Goal: Obtain resource: Download file/media

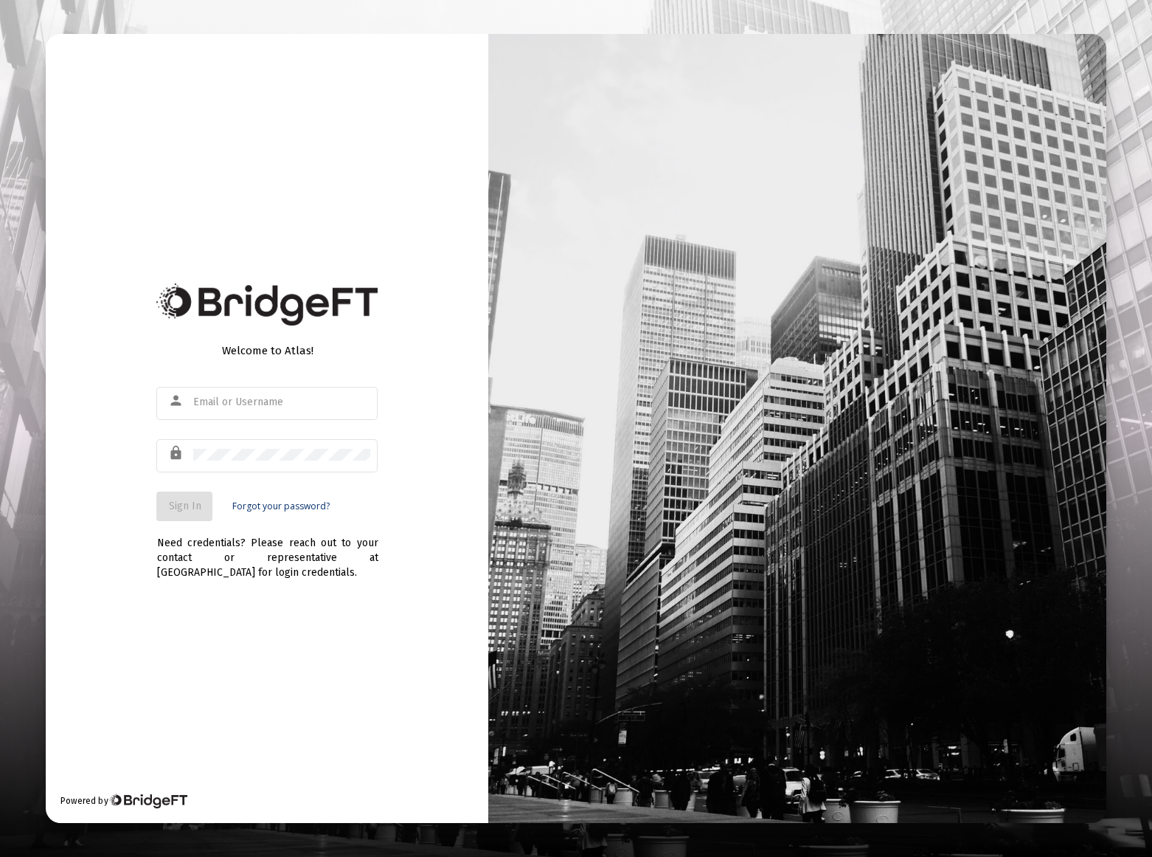
type input "[EMAIL_ADDRESS][DOMAIN_NAME]"
drag, startPoint x: 179, startPoint y: 507, endPoint x: 229, endPoint y: 466, distance: 64.5
click at [179, 506] on span "Sign In" at bounding box center [184, 505] width 32 height 13
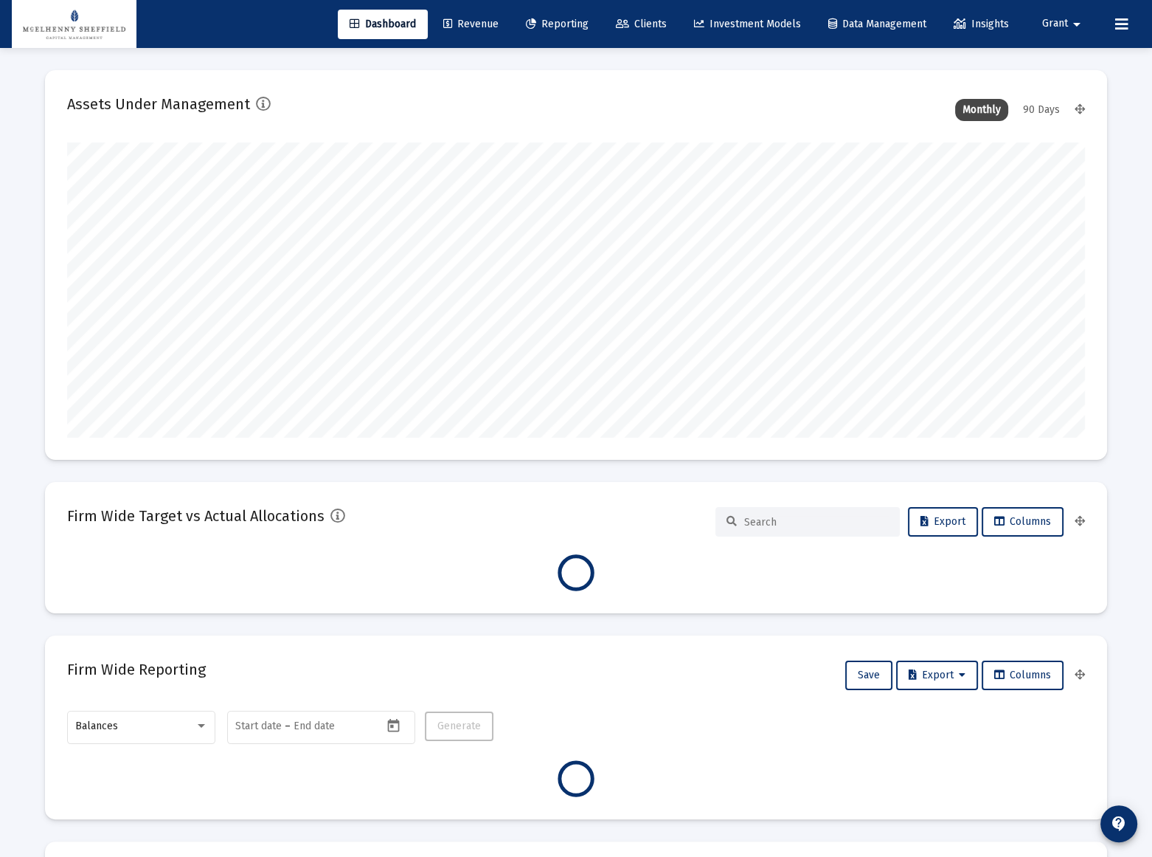
type input "[DATE]"
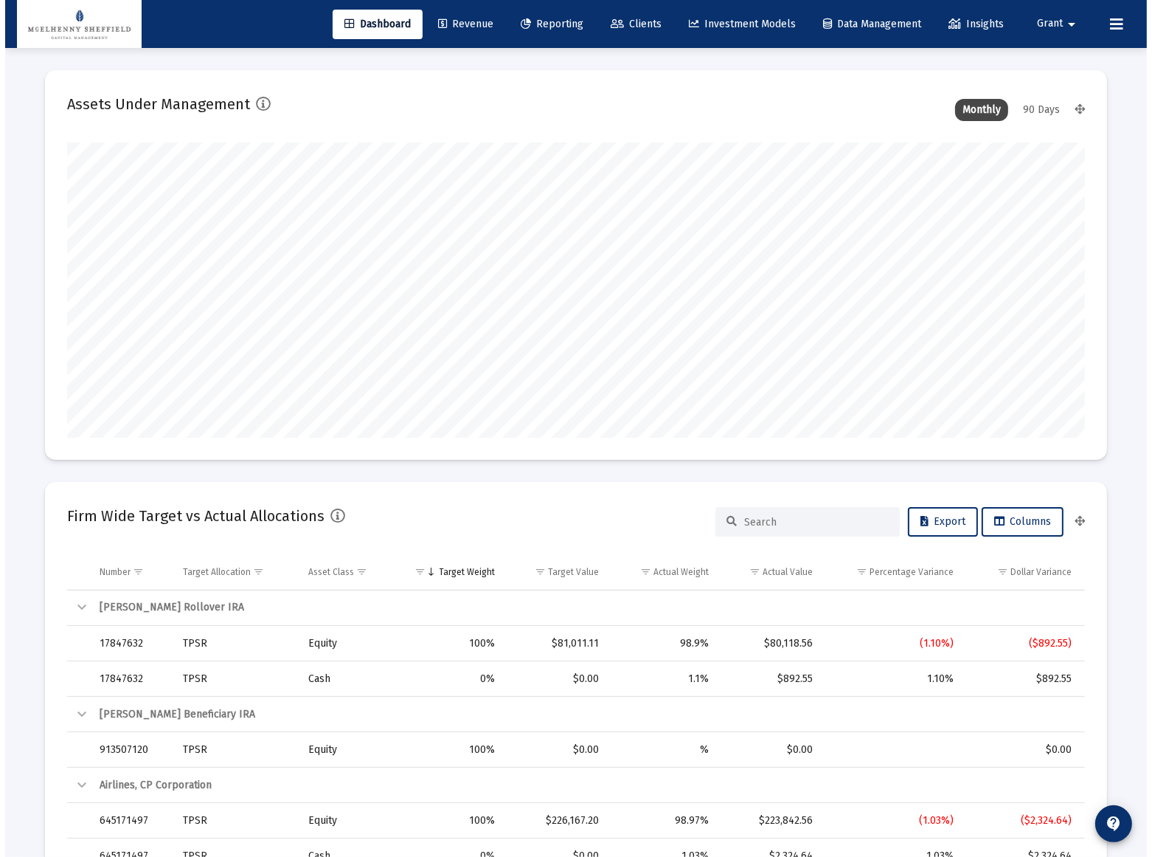
scroll to position [295, 475]
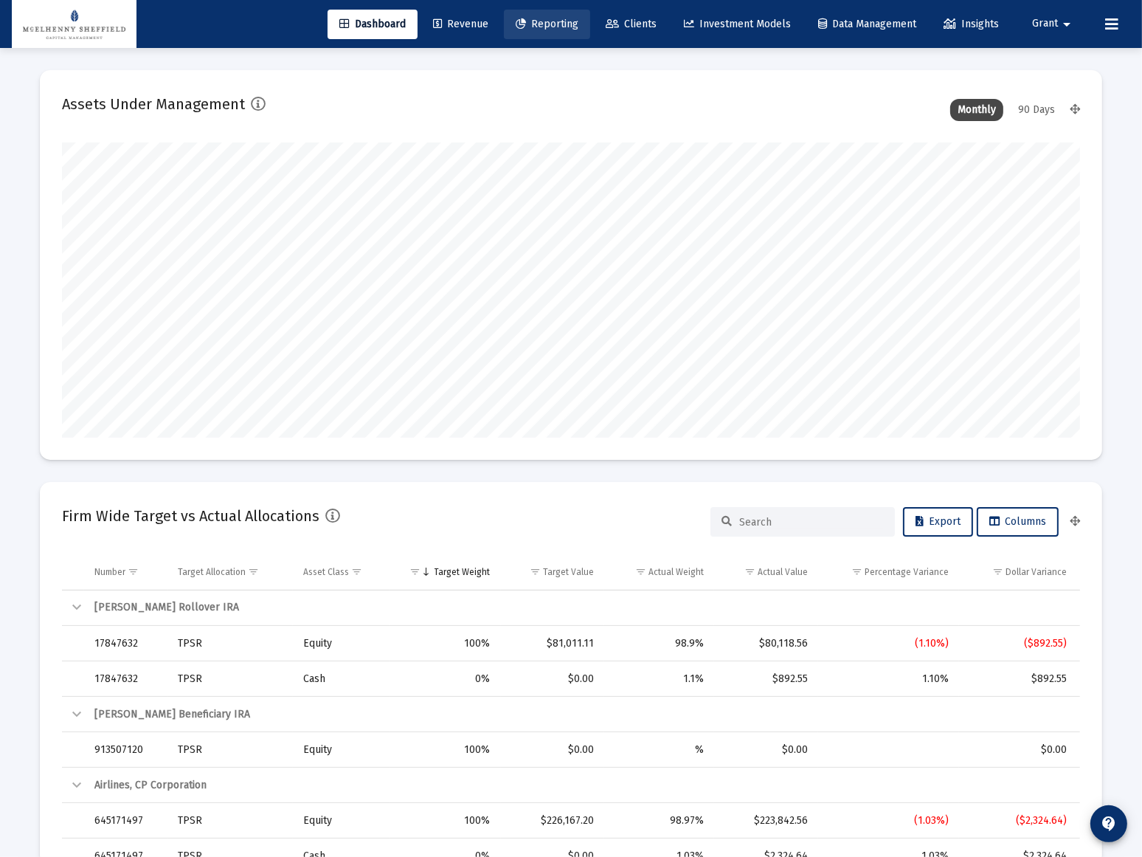
click at [539, 27] on span "Reporting" at bounding box center [547, 24] width 63 height 13
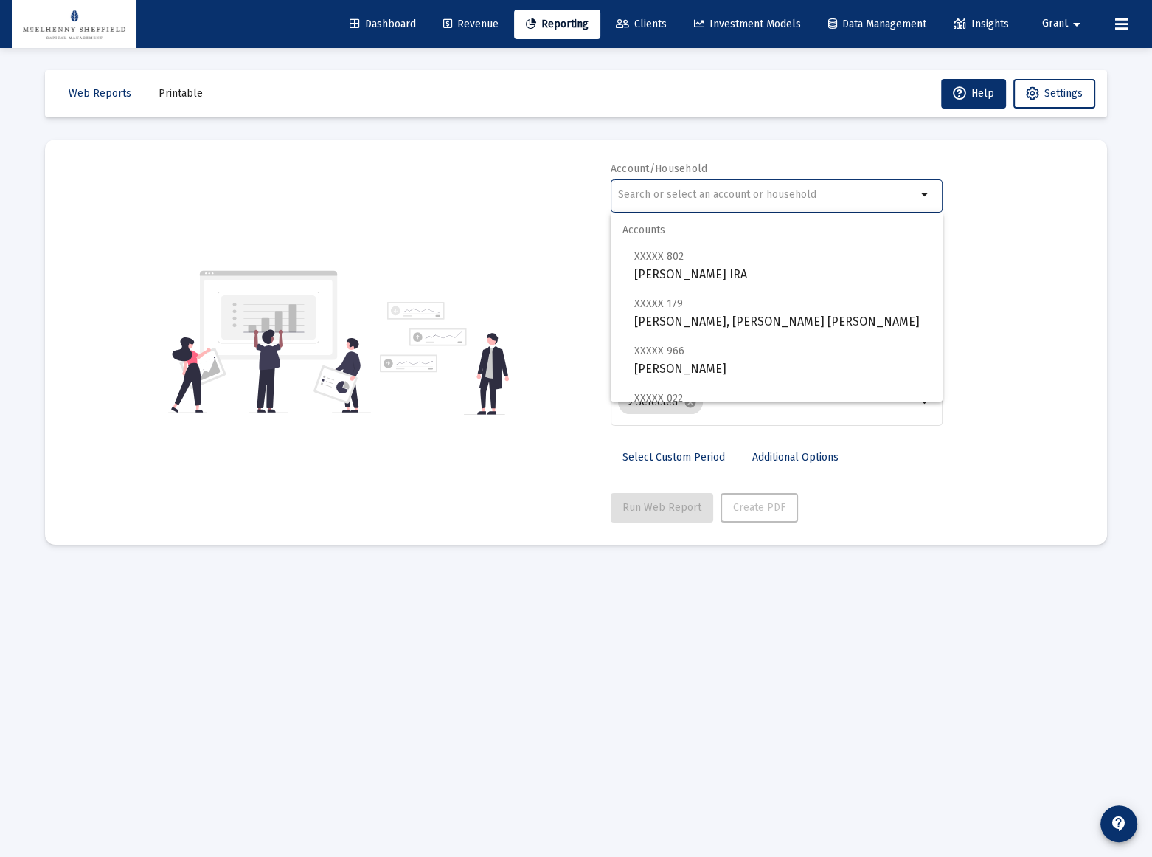
click at [703, 193] on input "text" at bounding box center [767, 195] width 299 height 12
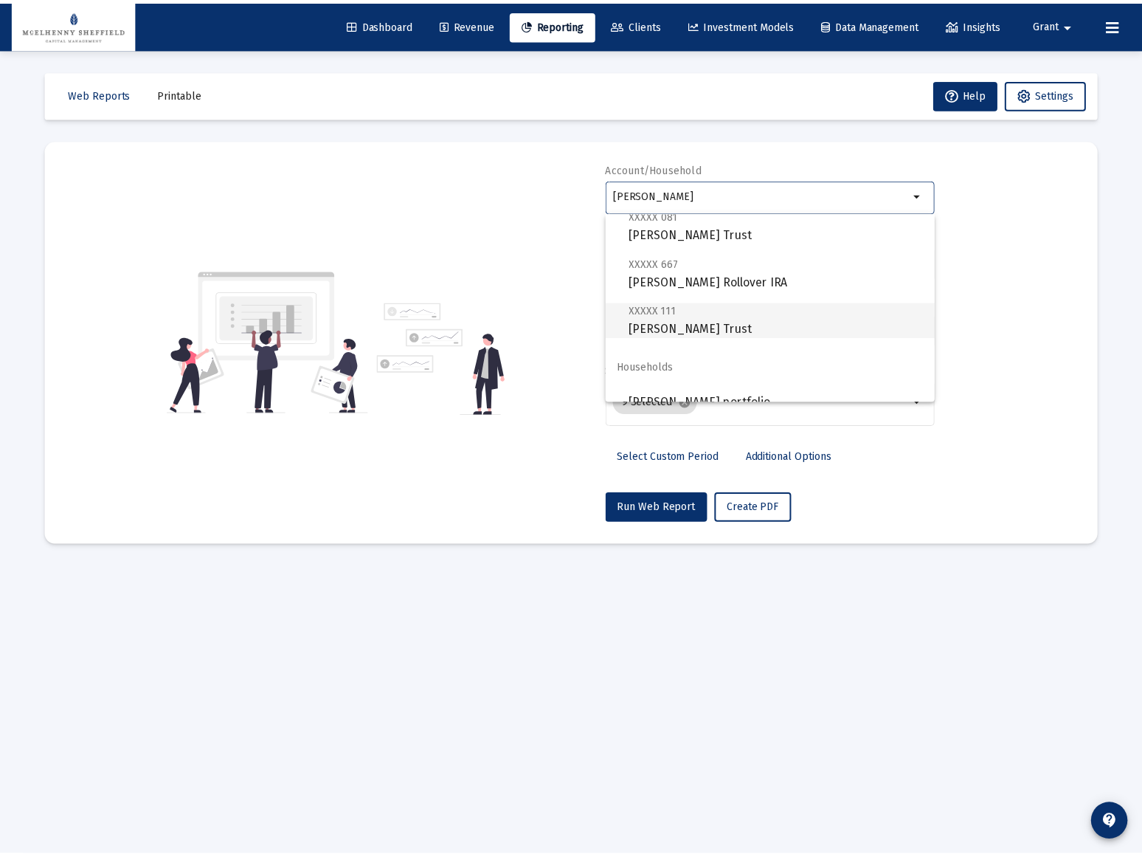
scroll to position [59, 0]
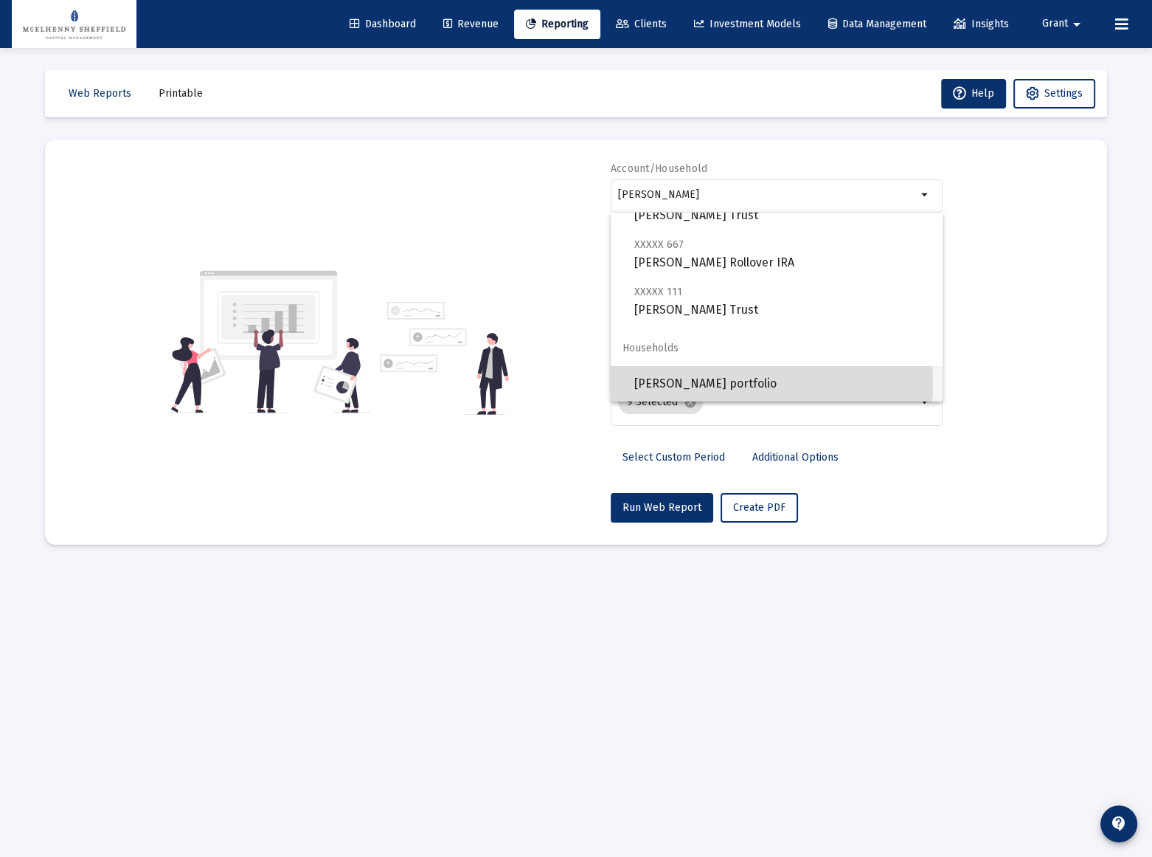
click at [707, 383] on span "[PERSON_NAME] portfolio" at bounding box center [782, 383] width 297 height 35
type input "[PERSON_NAME] portfolio"
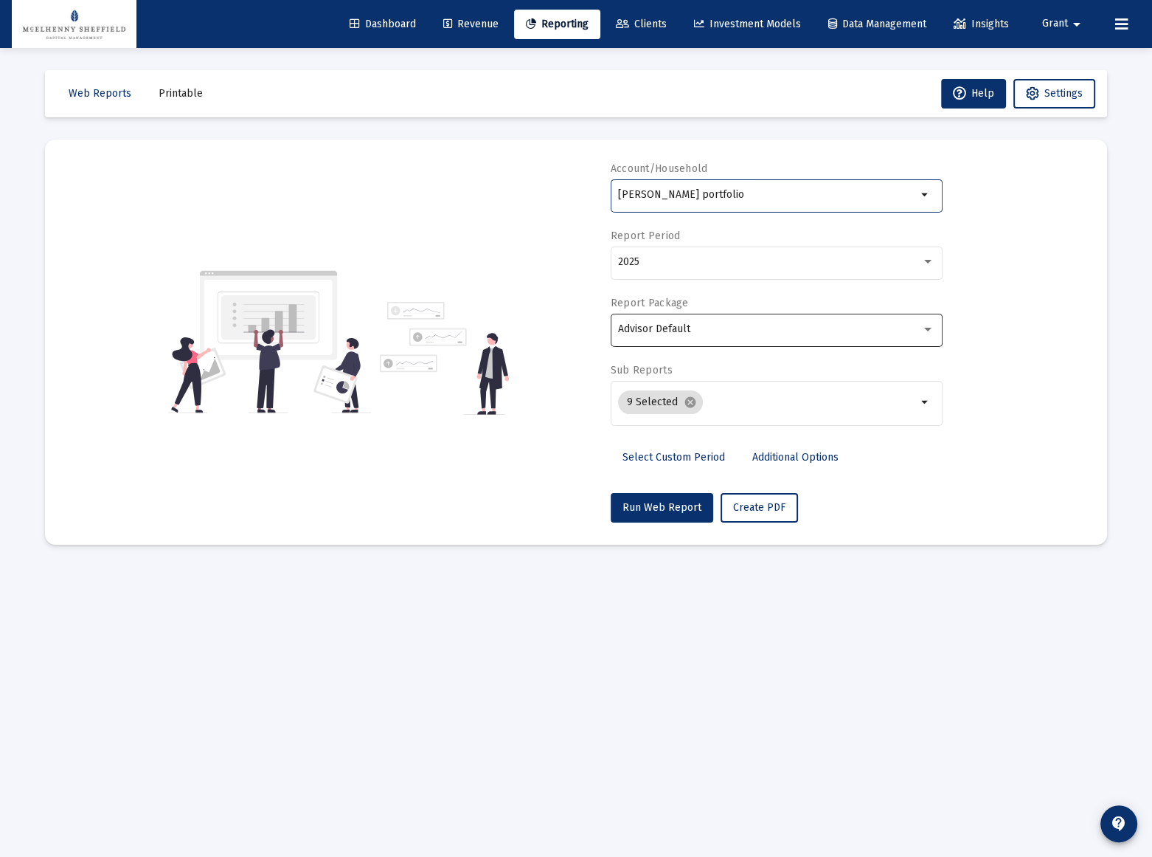
click at [690, 326] on div "Advisor Default" at bounding box center [769, 329] width 303 height 12
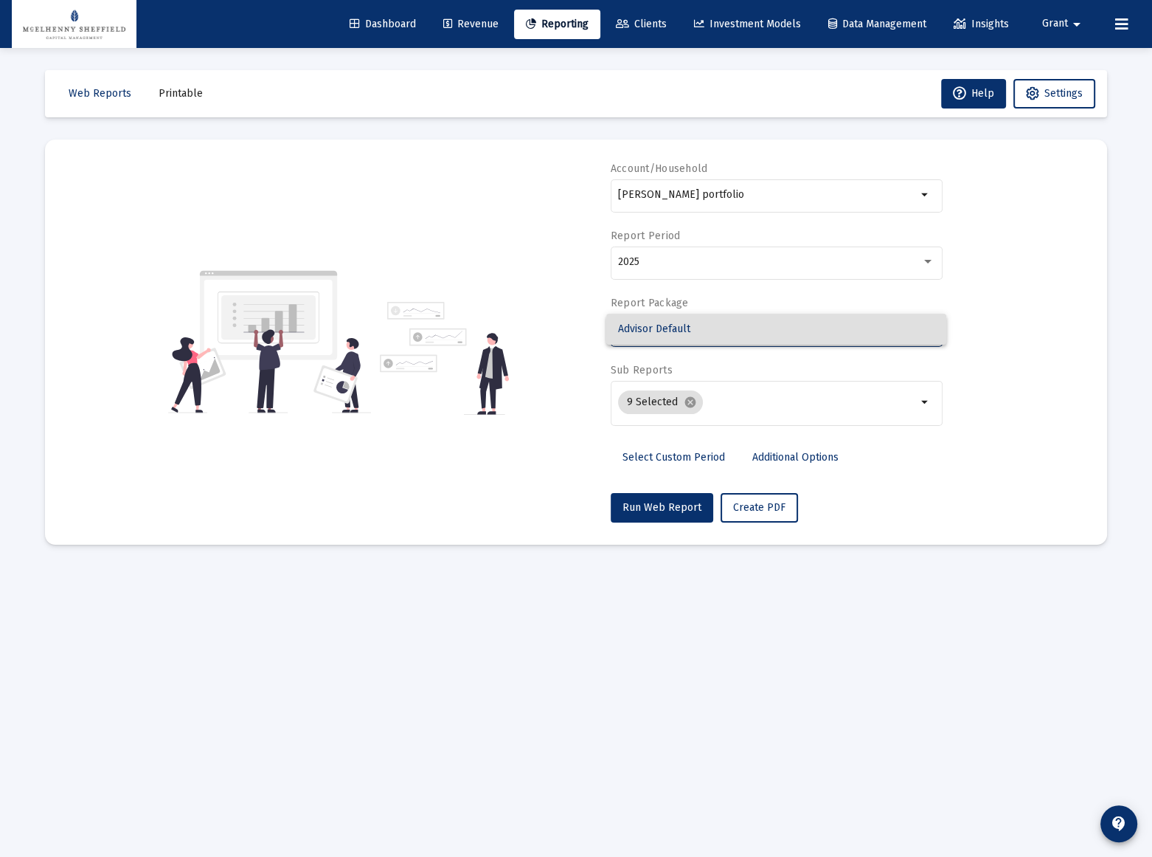
click at [1070, 362] on div at bounding box center [576, 428] width 1152 height 857
click at [789, 449] on link "Additional Options" at bounding box center [796, 458] width 110 height 30
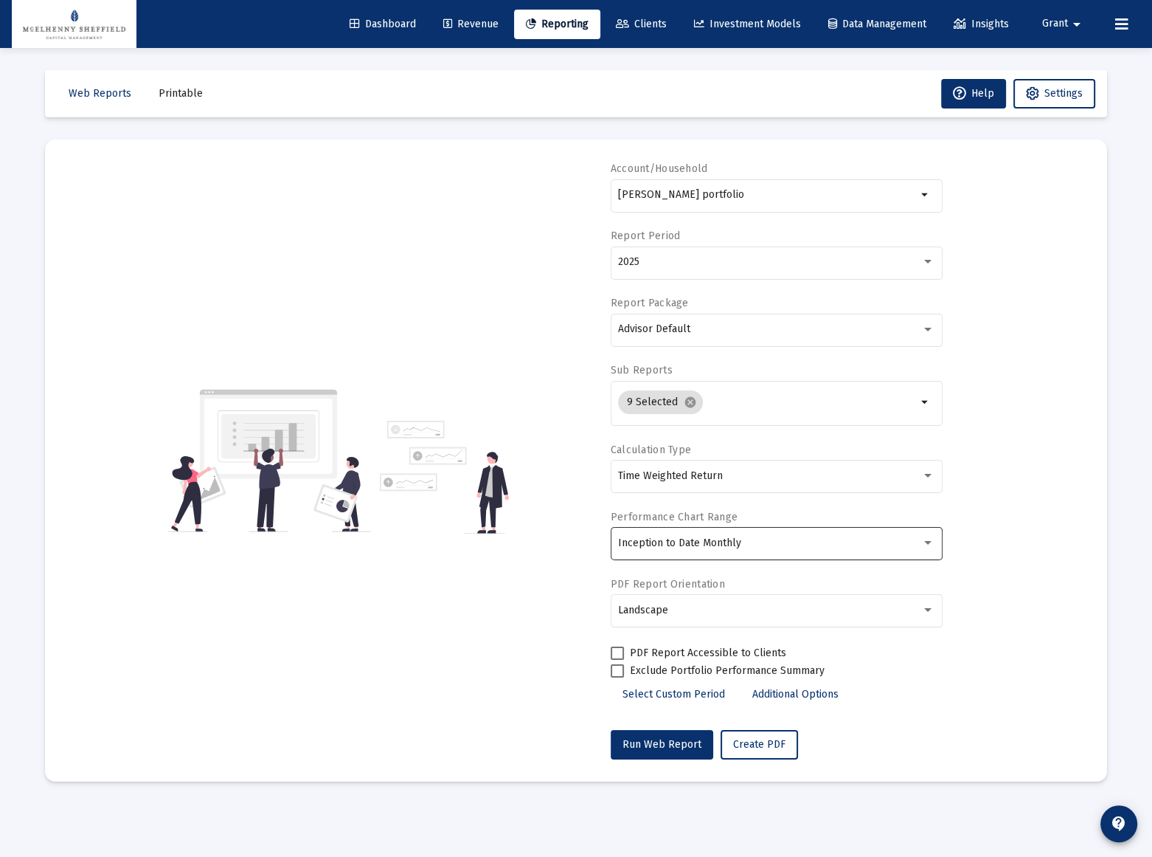
click at [724, 527] on div "Inception to Date Monthly" at bounding box center [776, 543] width 316 height 36
drag, startPoint x: 1011, startPoint y: 522, endPoint x: 967, endPoint y: 545, distance: 49.5
click at [1011, 522] on div at bounding box center [576, 428] width 1152 height 857
click at [735, 532] on div "Inception to Date Monthly" at bounding box center [776, 543] width 316 height 36
click at [1025, 509] on div at bounding box center [576, 428] width 1152 height 857
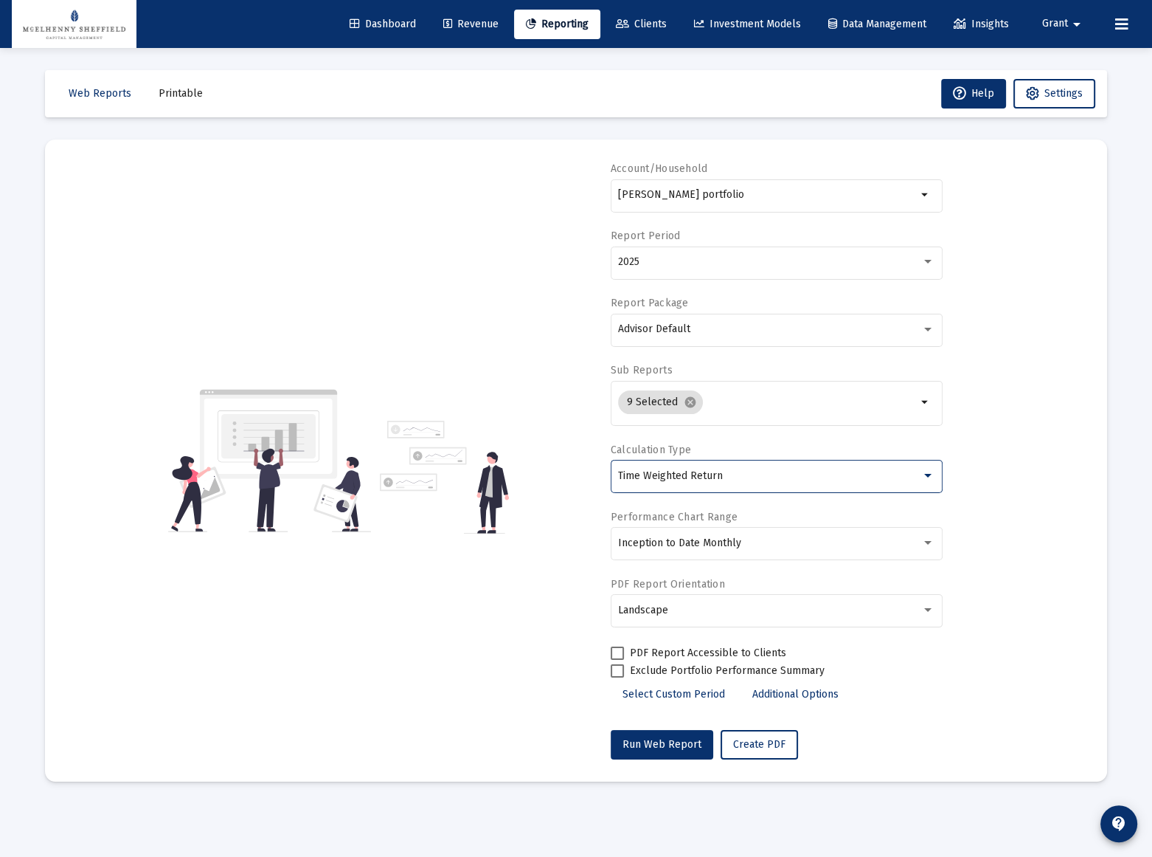
click at [699, 480] on span "Time Weighted Return" at bounding box center [670, 475] width 105 height 13
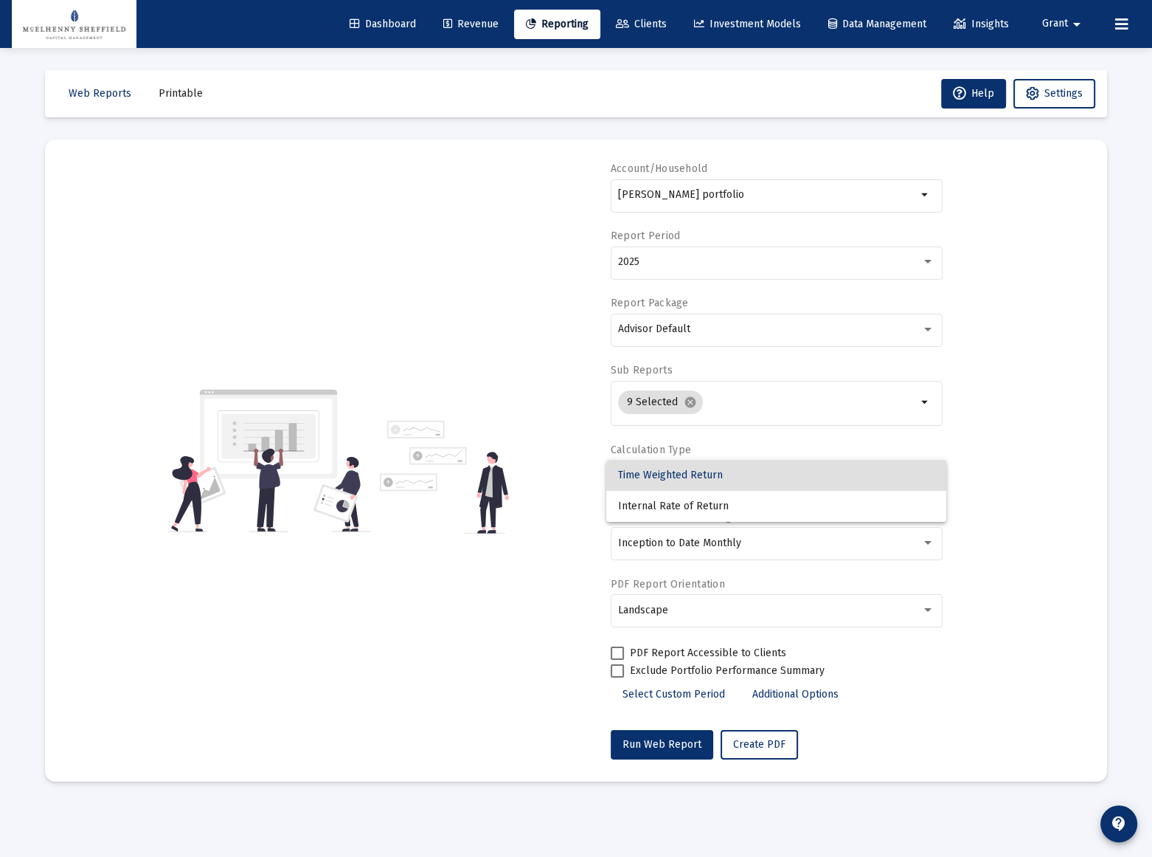
drag, startPoint x: 707, startPoint y: 475, endPoint x: 819, endPoint y: 488, distance: 112.8
click at [707, 474] on span "Time Weighted Return" at bounding box center [776, 475] width 316 height 31
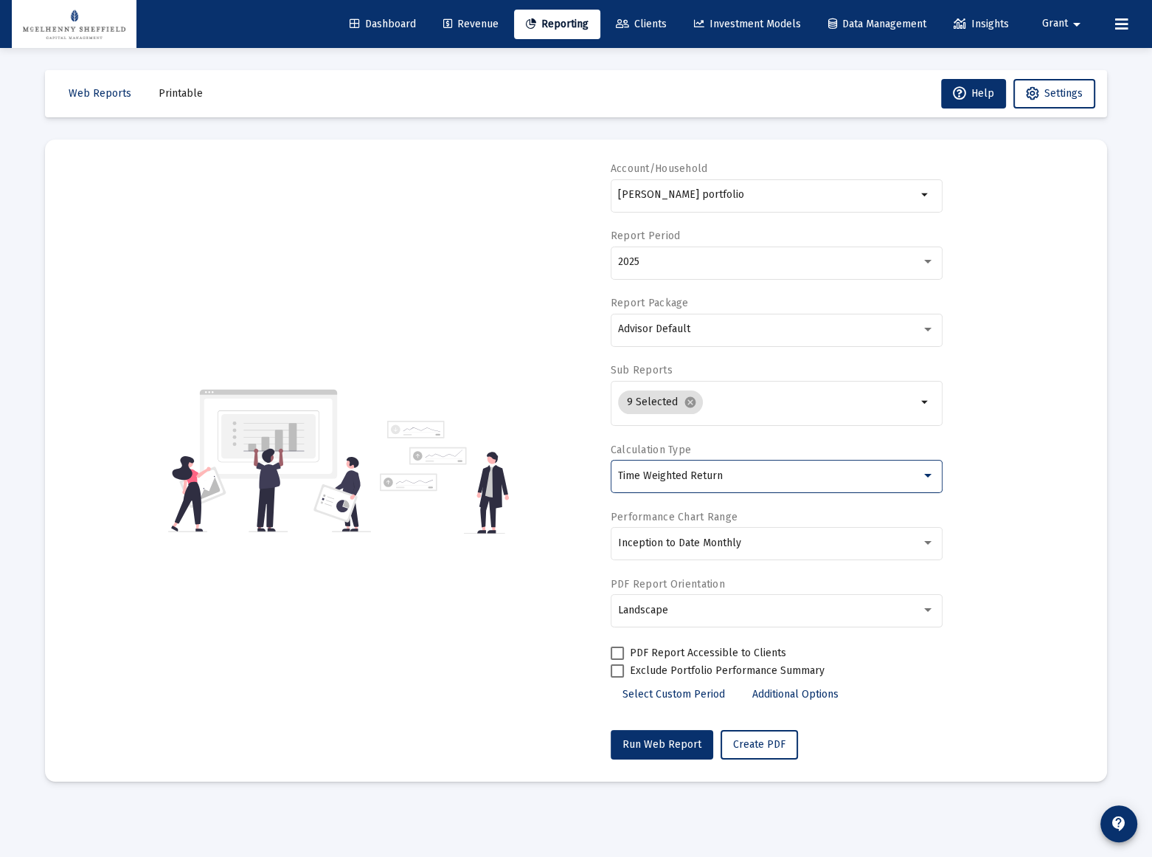
click at [1049, 587] on div "Account/Household [PERSON_NAME] portfolio arrow_drop_down Report Period 2025 Re…" at bounding box center [576, 461] width 1018 height 598
click at [658, 744] on span "Run Web Report" at bounding box center [662, 744] width 79 height 13
select select "View all"
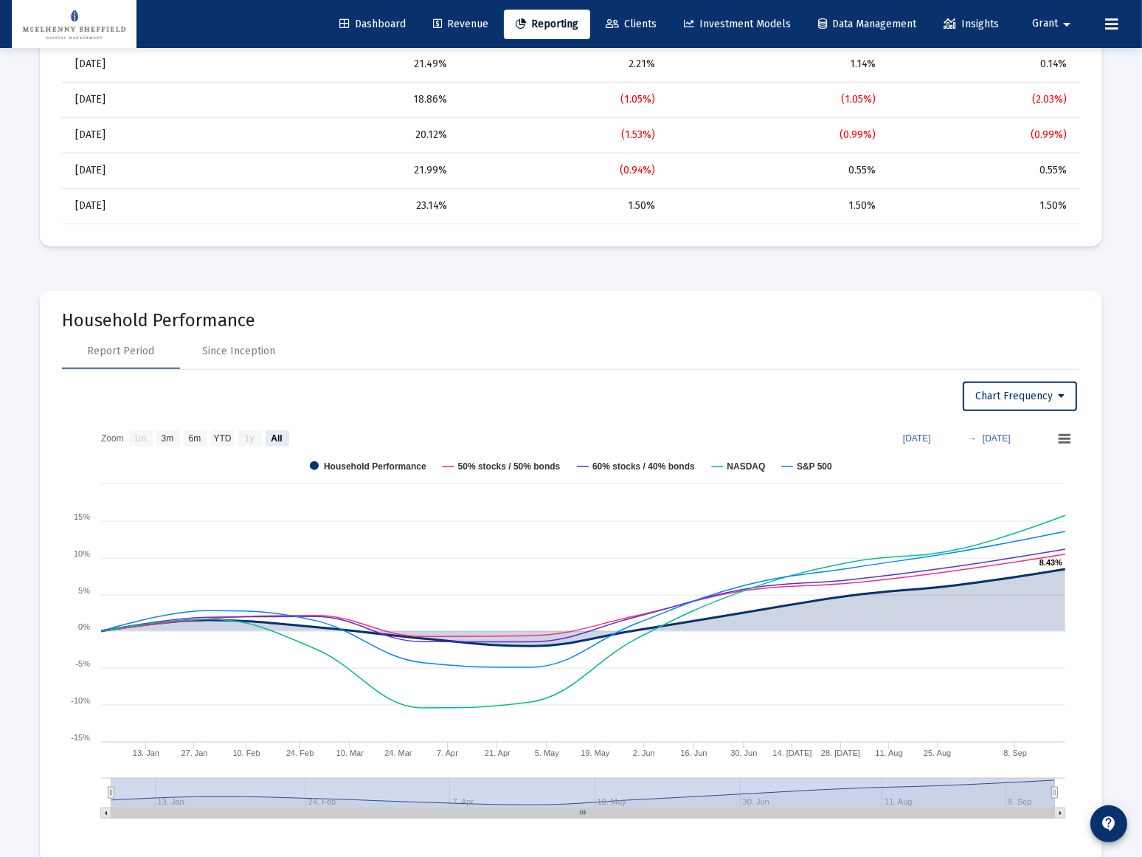
scroll to position [1945, 0]
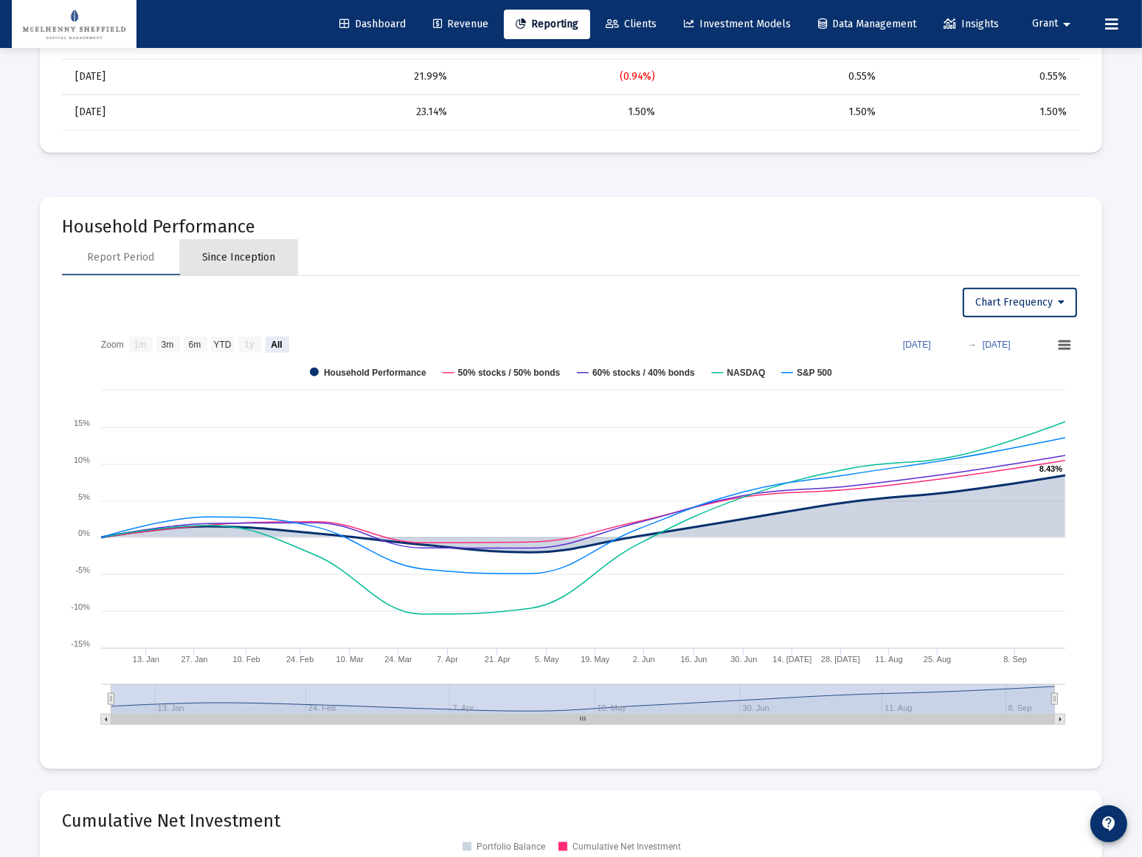
click at [258, 257] on div "Since Inception" at bounding box center [239, 257] width 73 height 15
select select "View all"
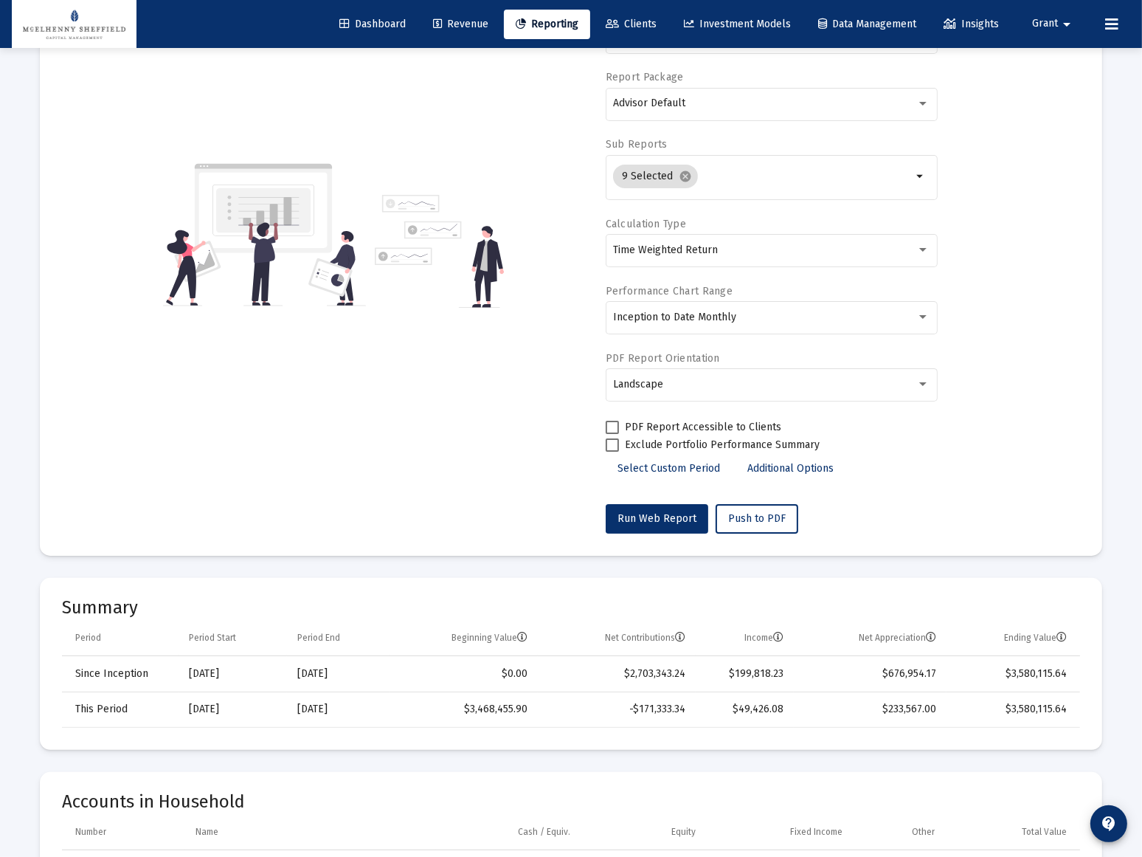
scroll to position [198, 0]
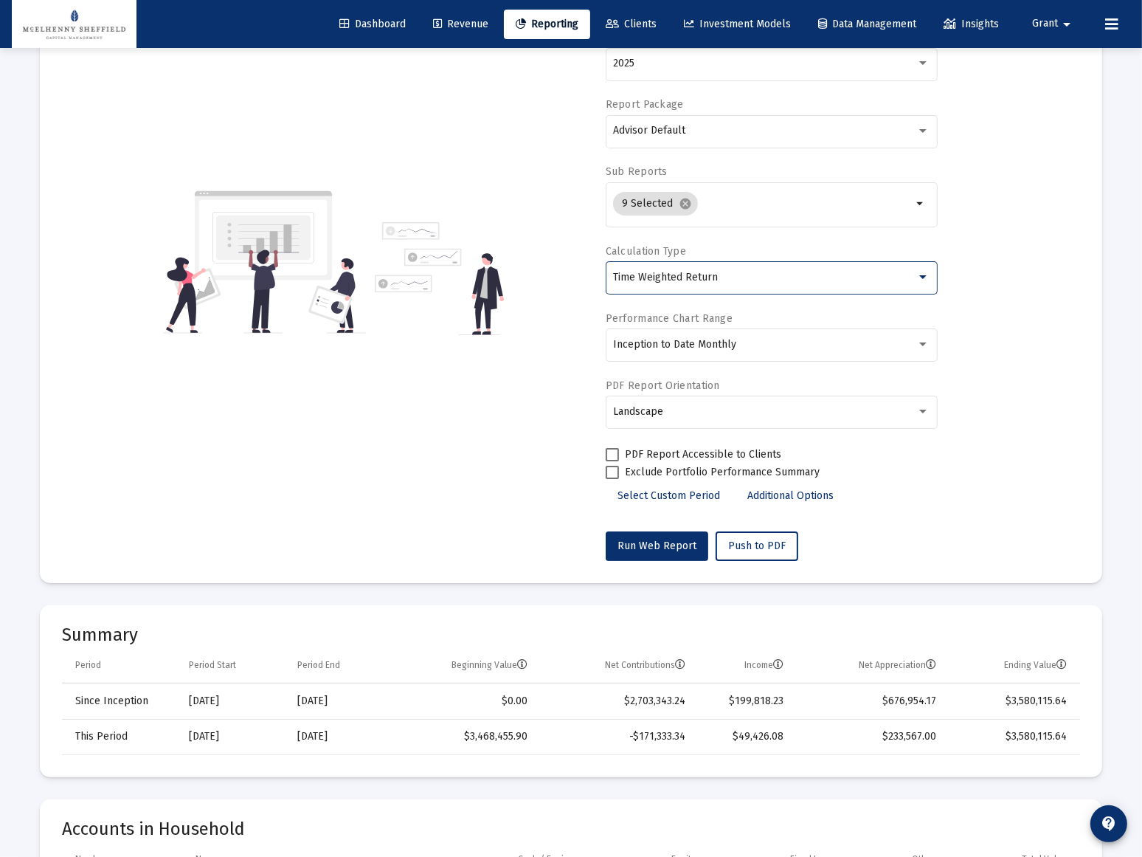
click at [687, 275] on span "Time Weighted Return" at bounding box center [665, 277] width 105 height 13
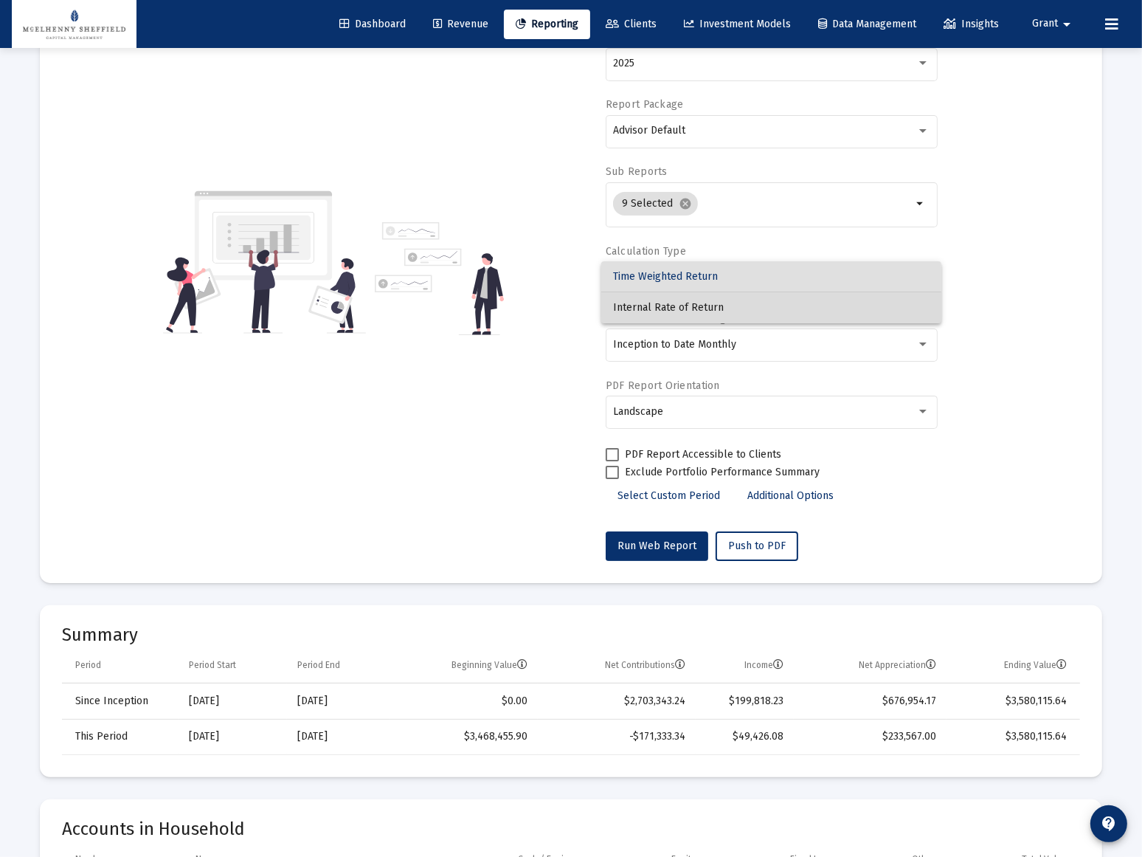
click at [678, 307] on span "Internal Rate of Return" at bounding box center [771, 307] width 316 height 31
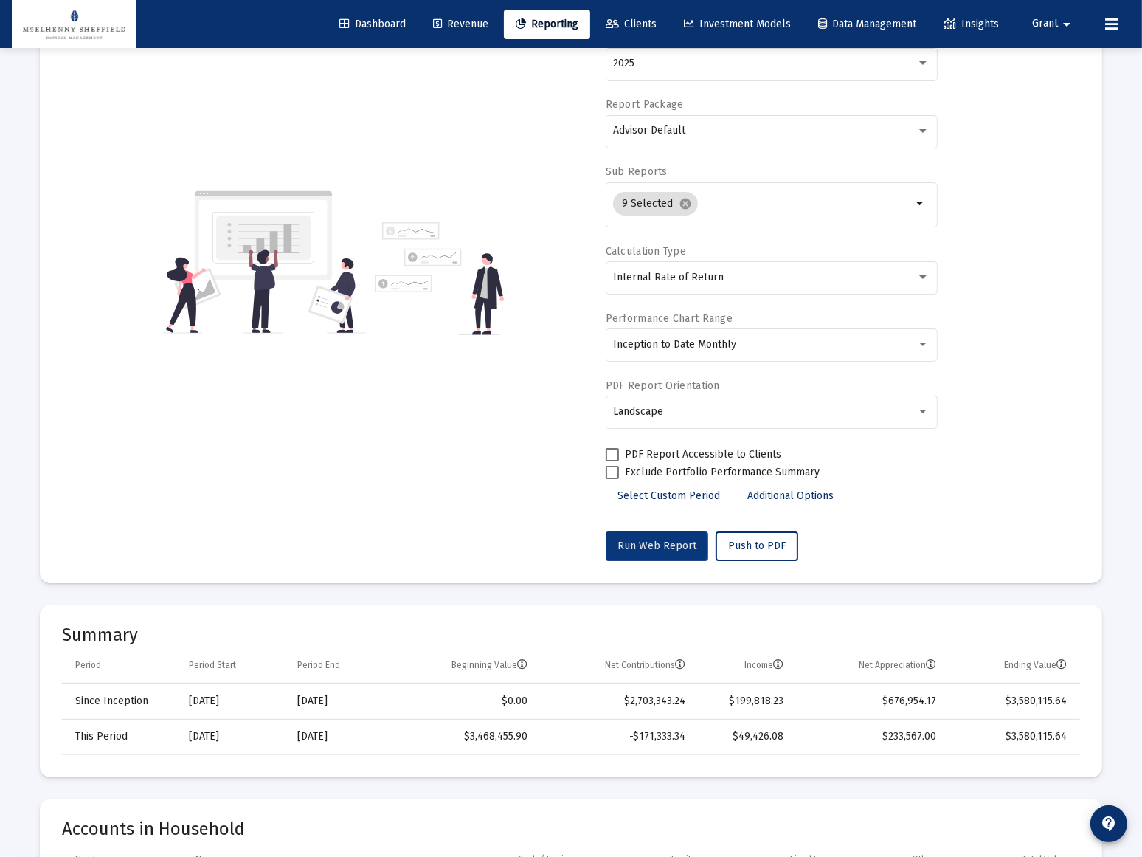
click at [651, 545] on span "Run Web Report" at bounding box center [656, 545] width 79 height 13
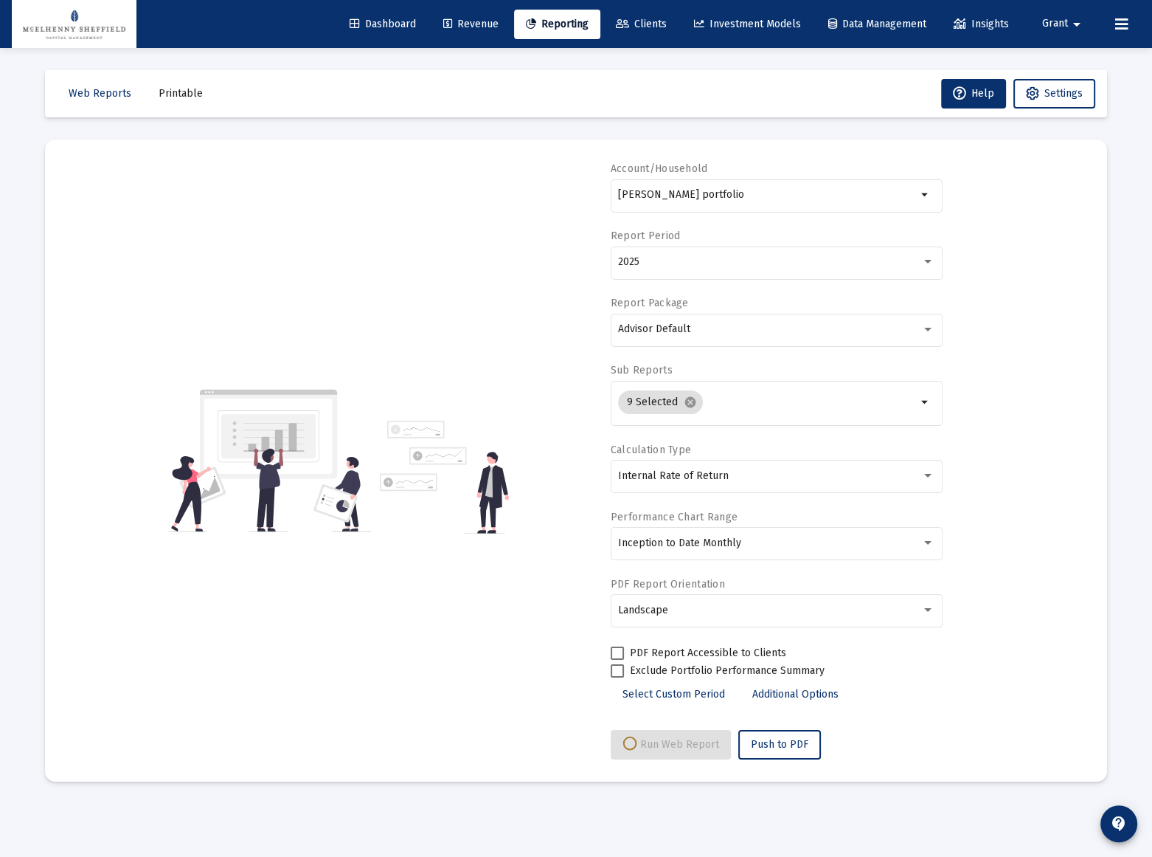
select select "View all"
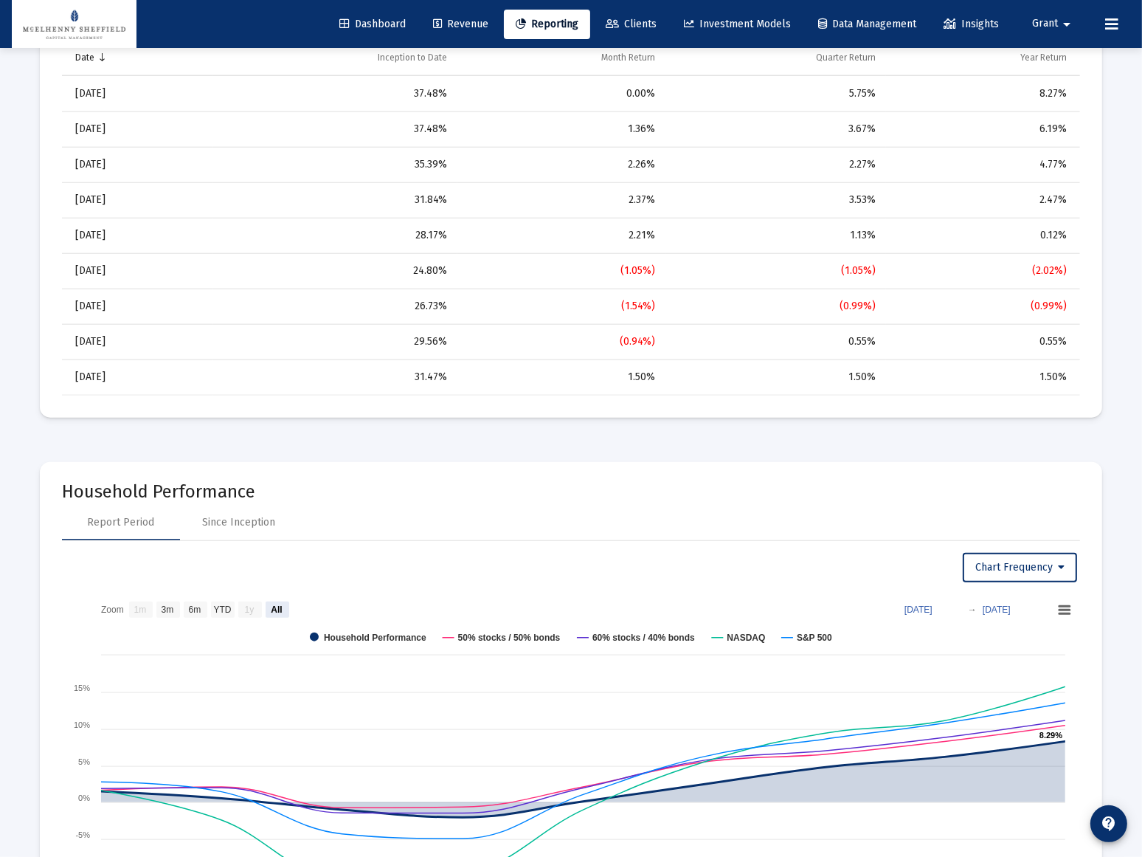
scroll to position [1676, 0]
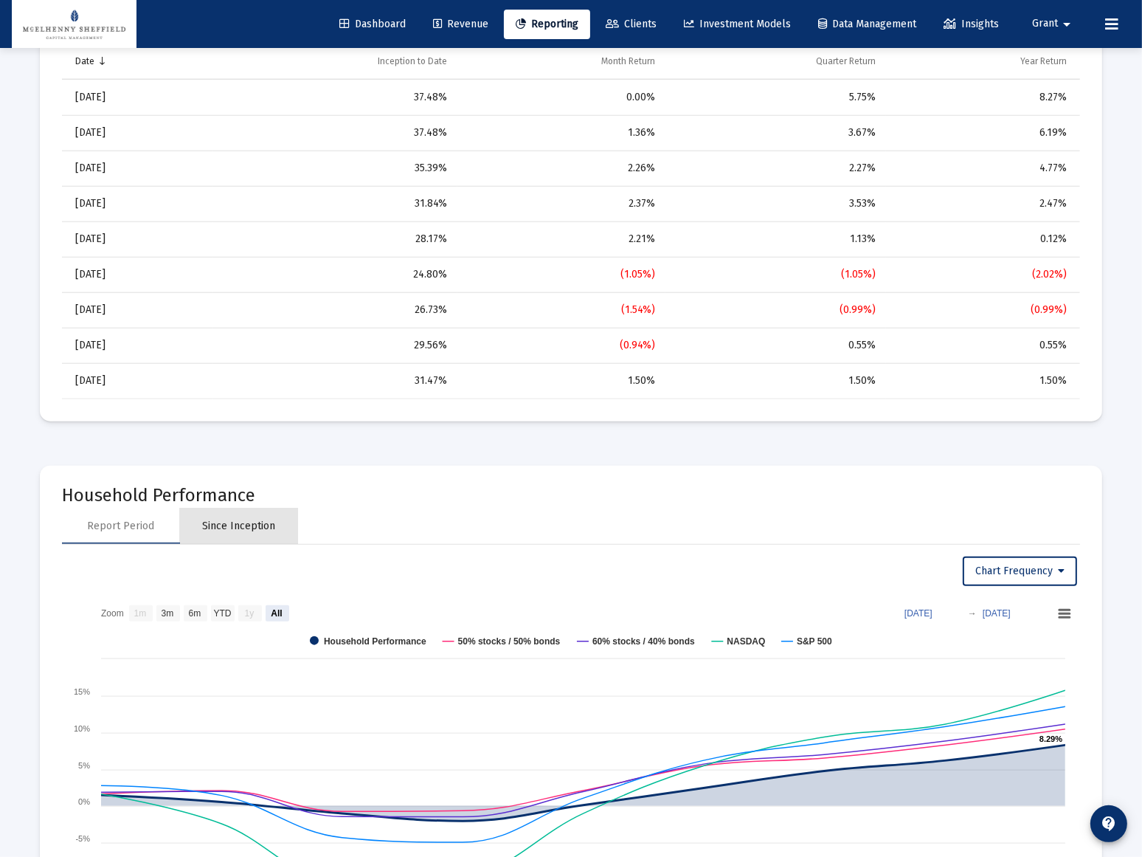
click at [230, 522] on div "Since Inception" at bounding box center [239, 526] width 73 height 15
select select "View all"
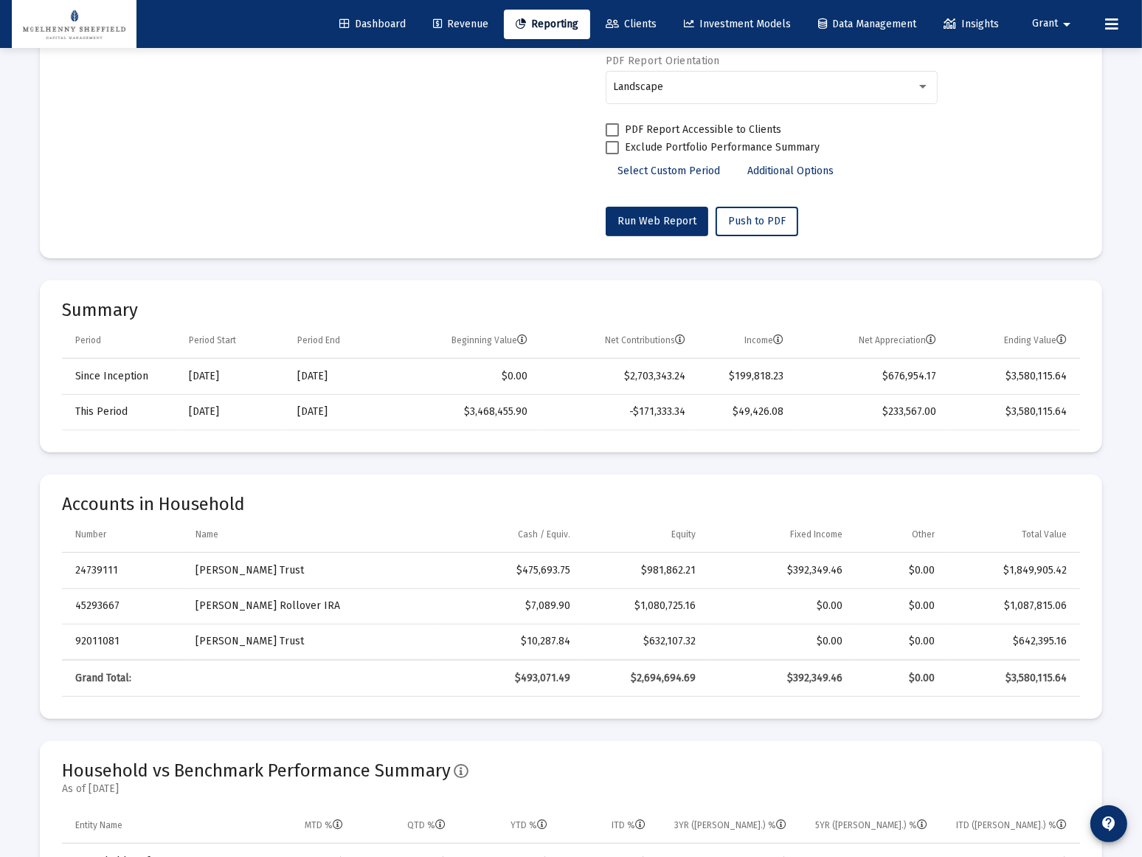
scroll to position [402, 0]
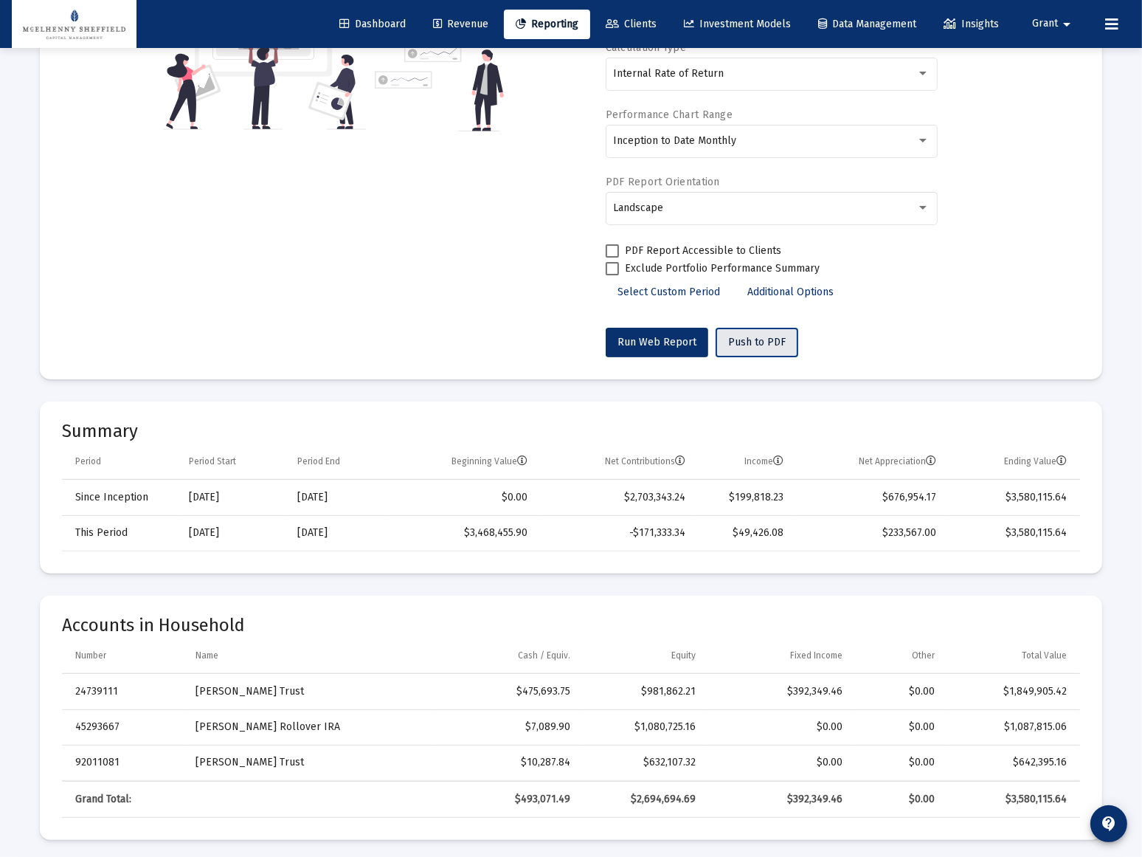
click at [757, 337] on span "Push to PDF" at bounding box center [757, 342] width 58 height 13
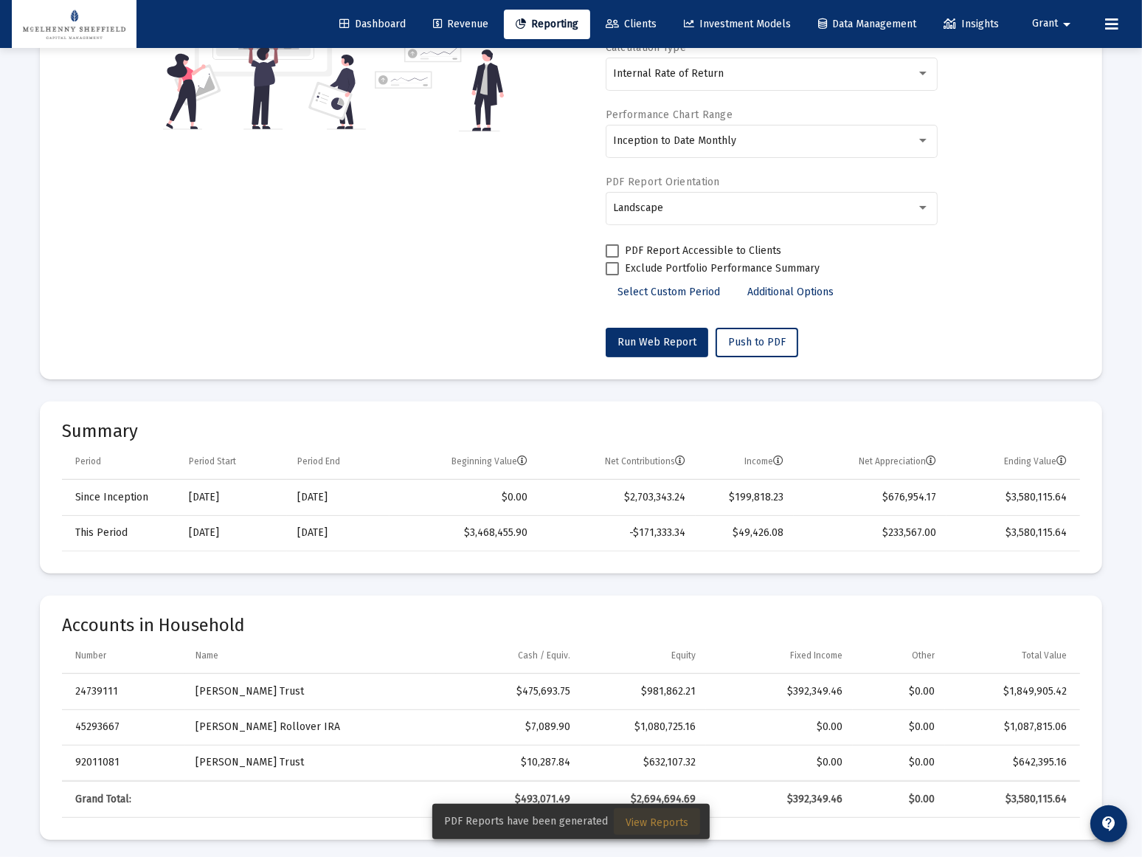
click at [658, 821] on span "View Reports" at bounding box center [657, 822] width 63 height 13
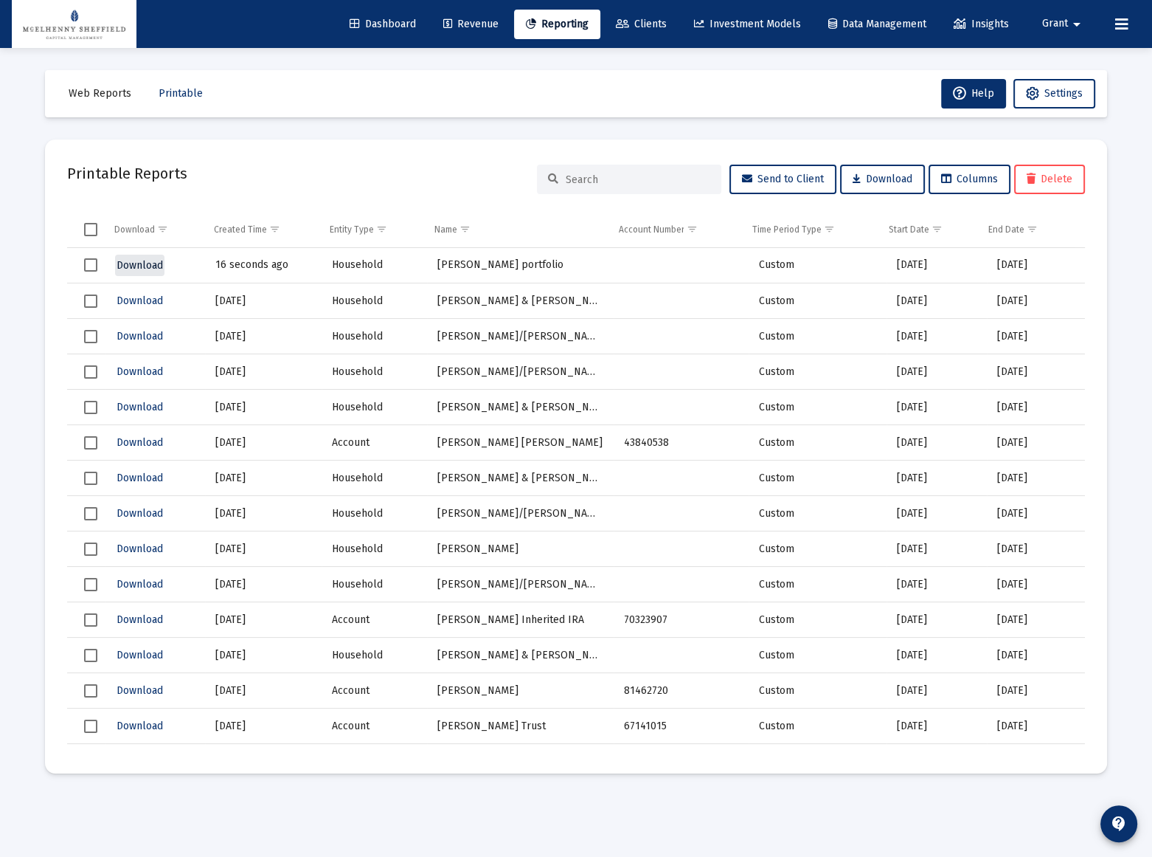
click at [137, 266] on span "Download" at bounding box center [140, 265] width 46 height 13
click at [88, 94] on span "Web Reports" at bounding box center [100, 93] width 63 height 13
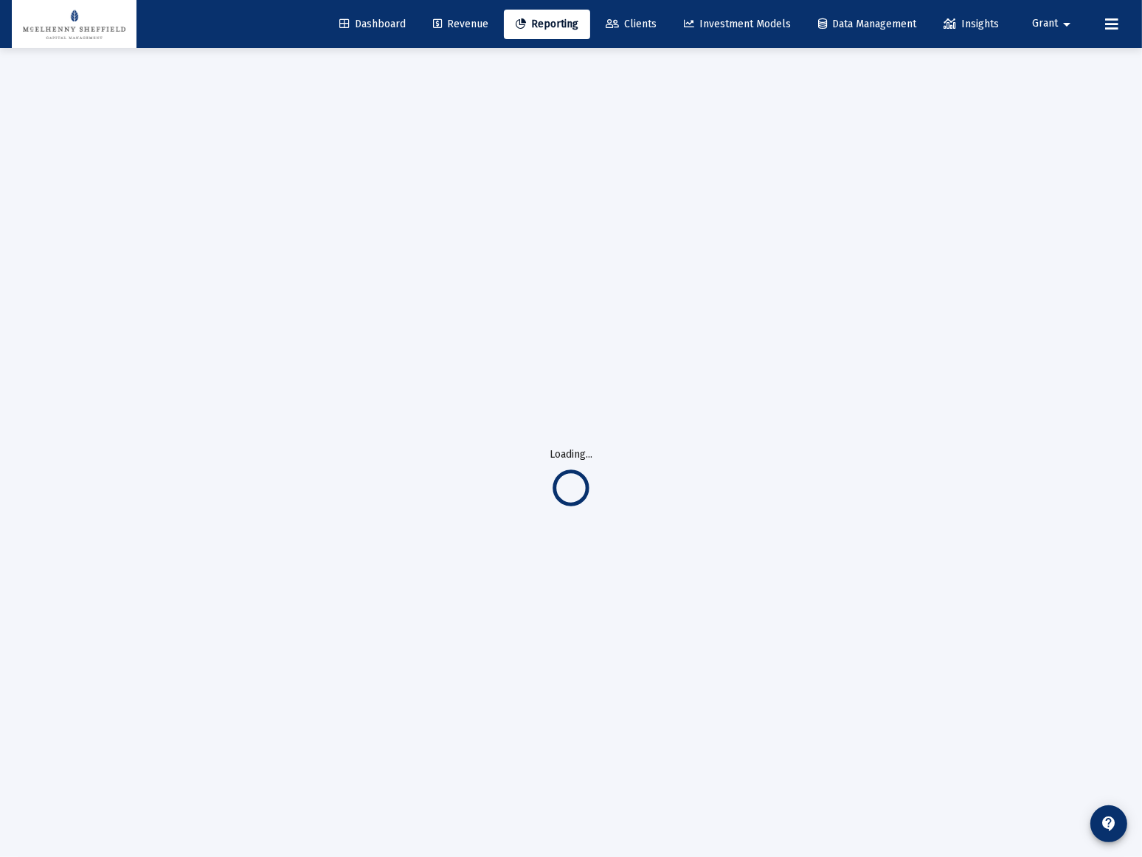
select select "View all"
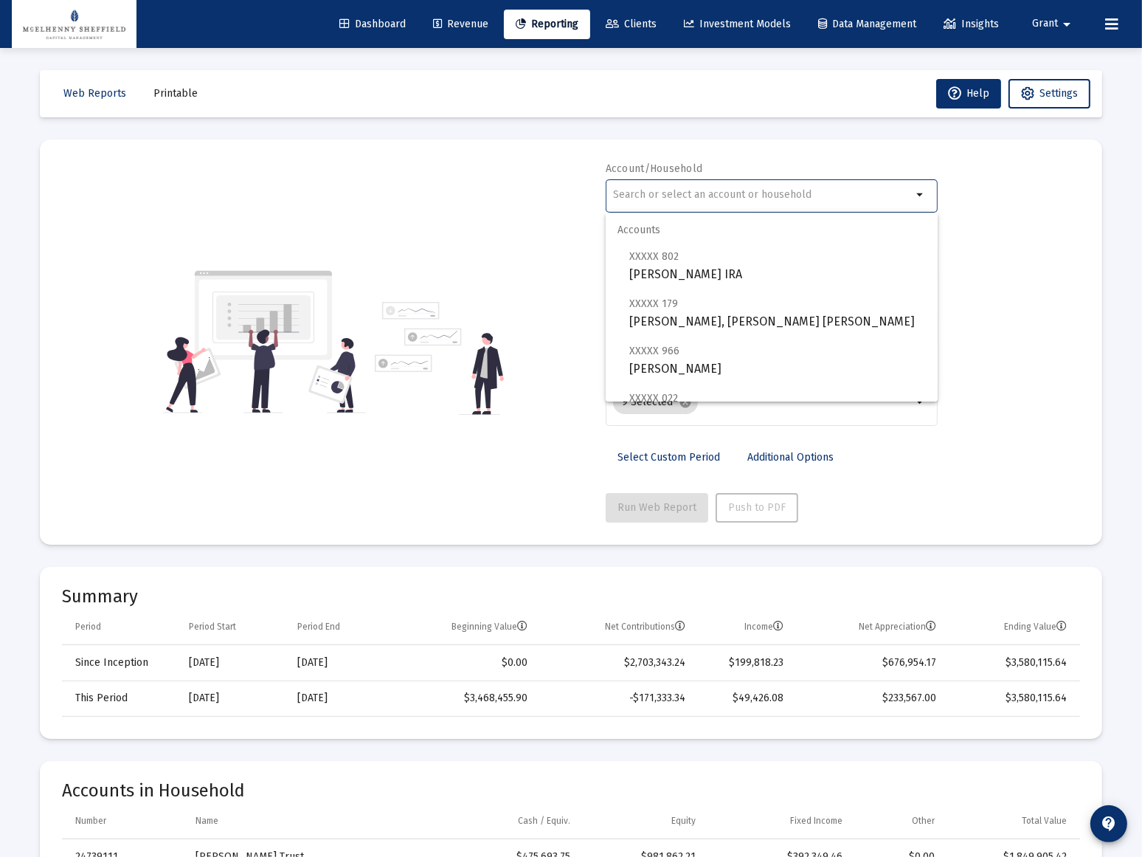
click at [699, 193] on input "text" at bounding box center [762, 195] width 299 height 12
click at [1079, 406] on div "Account/Household arrow_drop_down Report Period 2025 Report Package Advisor Def…" at bounding box center [571, 342] width 1018 height 361
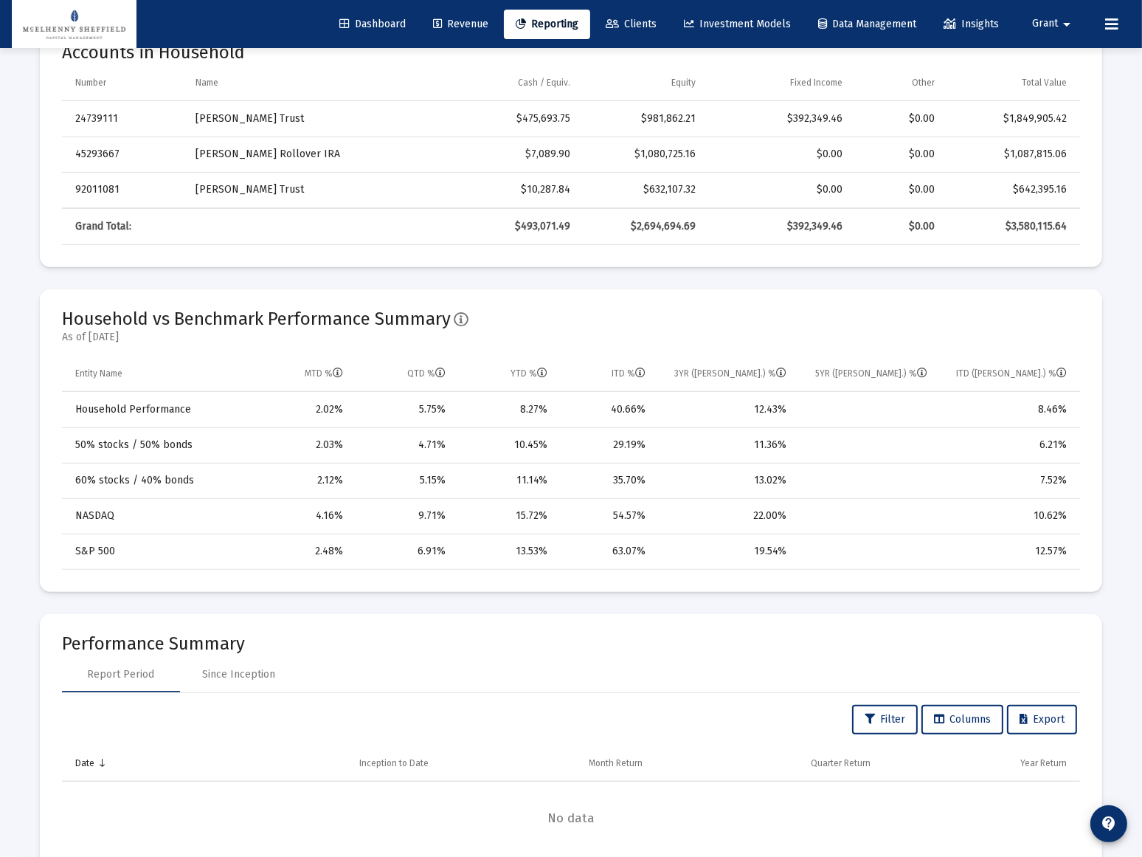
scroll to position [603, 0]
